Goal: Information Seeking & Learning: Learn about a topic

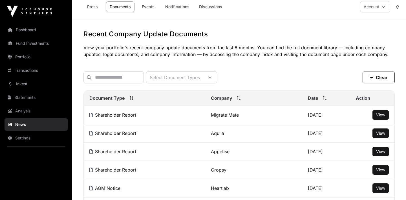
scroll to position [5, 0]
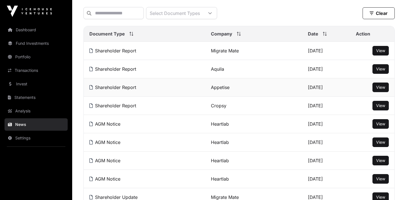
scroll to position [68, 0]
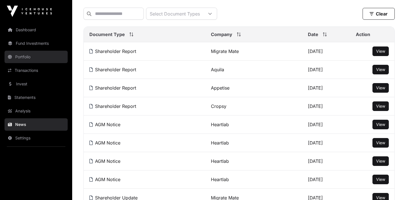
click at [31, 58] on link "Portfolio" at bounding box center [36, 57] width 63 height 12
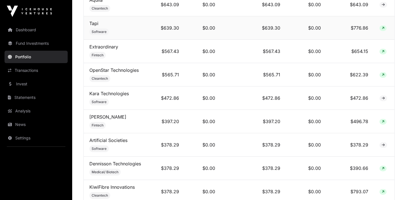
scroll to position [524, 0]
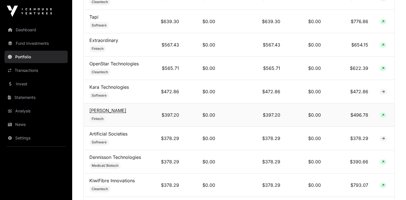
click at [100, 111] on link "[PERSON_NAME]" at bounding box center [107, 111] width 37 height 6
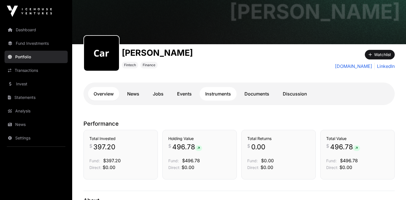
scroll to position [88, 0]
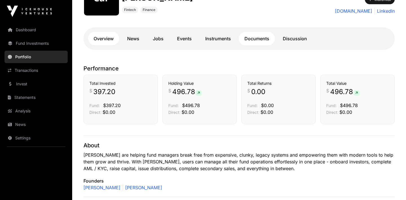
click at [264, 35] on link "Documents" at bounding box center [257, 39] width 36 height 14
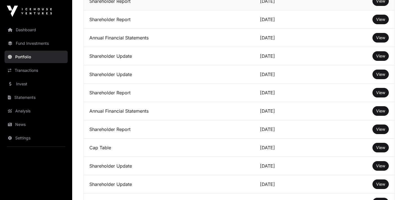
scroll to position [220, 0]
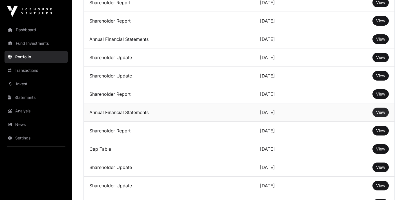
click at [378, 110] on link "View" at bounding box center [380, 113] width 9 height 6
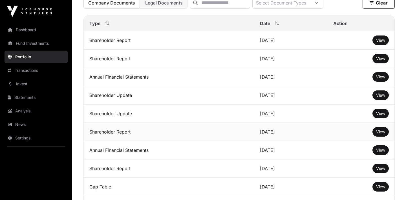
scroll to position [177, 0]
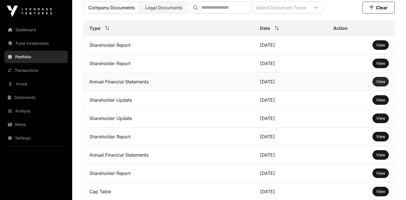
click at [379, 82] on span "View" at bounding box center [380, 81] width 9 height 5
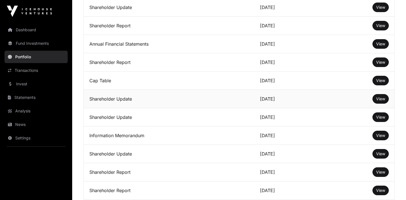
scroll to position [286, 0]
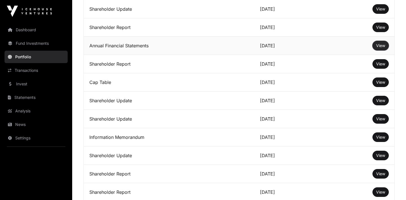
click at [375, 47] on button "View" at bounding box center [380, 46] width 16 height 10
click at [381, 46] on span "View" at bounding box center [380, 45] width 9 height 5
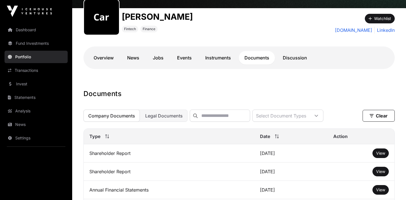
scroll to position [5, 0]
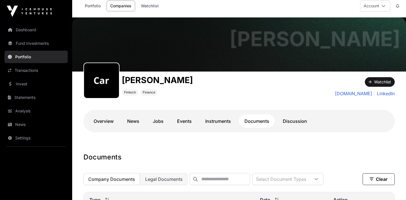
click at [49, 53] on link "Portfolio" at bounding box center [36, 57] width 63 height 12
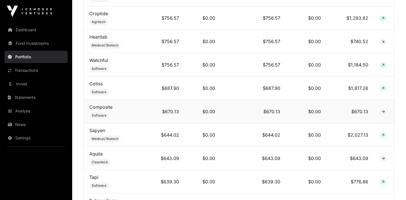
scroll to position [426, 0]
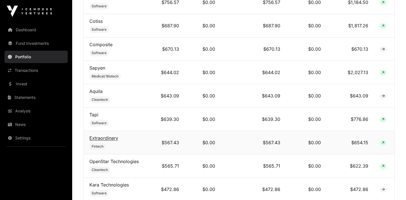
click at [110, 136] on link "Extraordinary" at bounding box center [103, 138] width 29 height 6
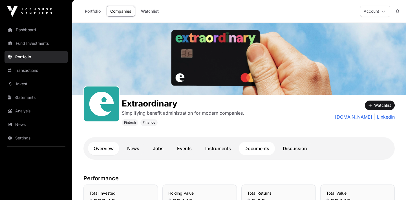
click at [248, 152] on link "Documents" at bounding box center [257, 149] width 36 height 14
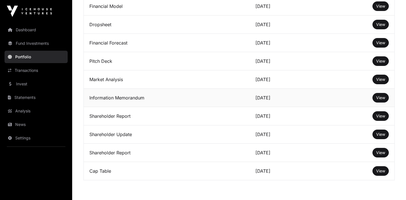
scroll to position [266, 0]
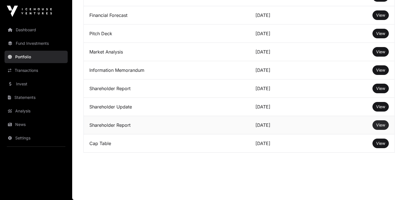
click at [381, 123] on span "View" at bounding box center [380, 125] width 9 height 5
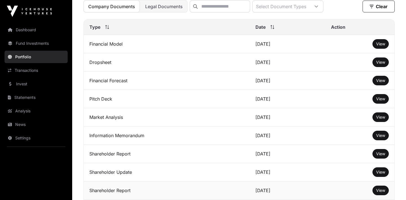
scroll to position [196, 0]
